Goal: Task Accomplishment & Management: Use online tool/utility

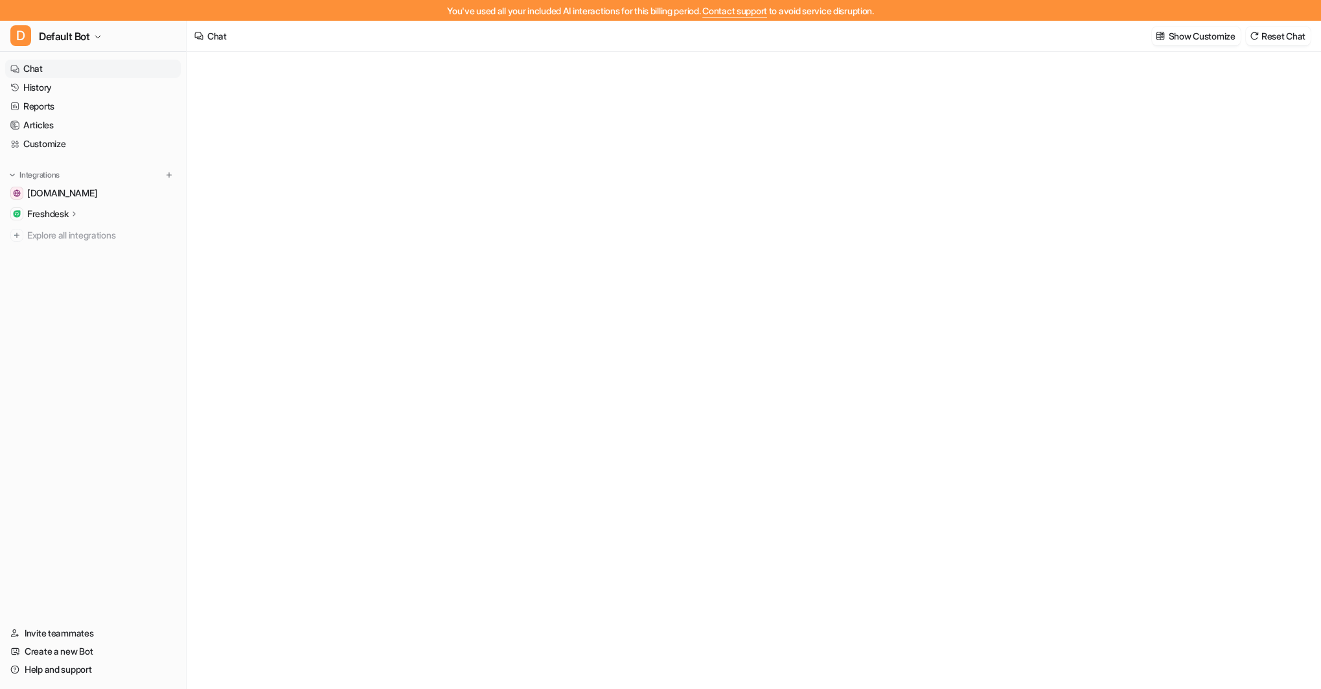
type textarea "**********"
click at [68, 211] on p "Freshdesk" at bounding box center [47, 213] width 41 height 13
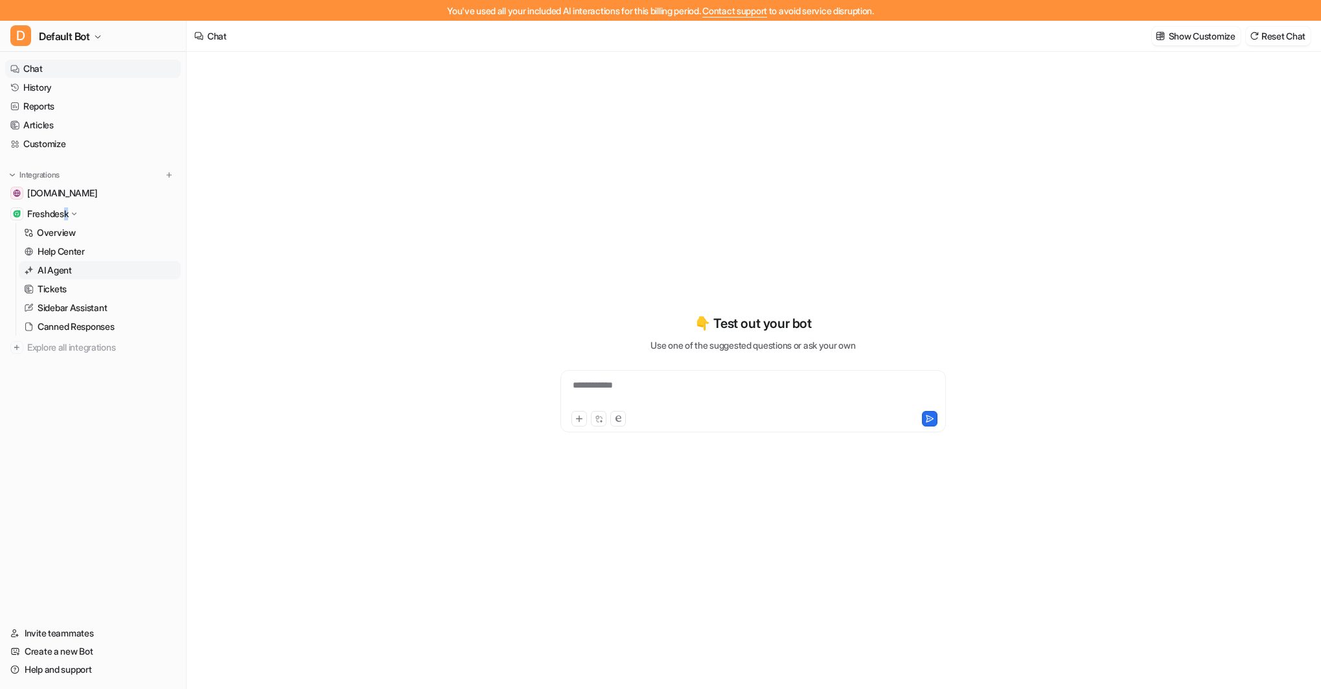
click at [69, 267] on p "AI Agent" at bounding box center [55, 270] width 34 height 13
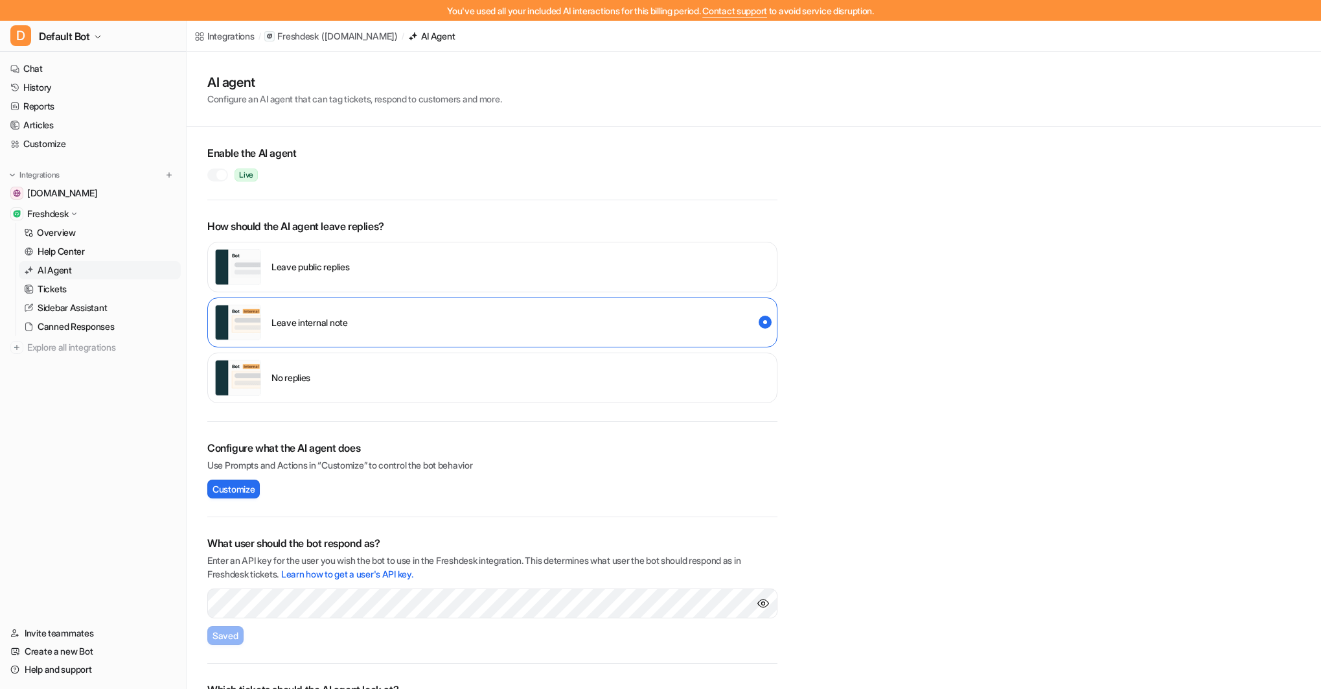
click at [331, 269] on p "Leave public replies" at bounding box center [310, 267] width 78 height 14
